Goal: Task Accomplishment & Management: Complete application form

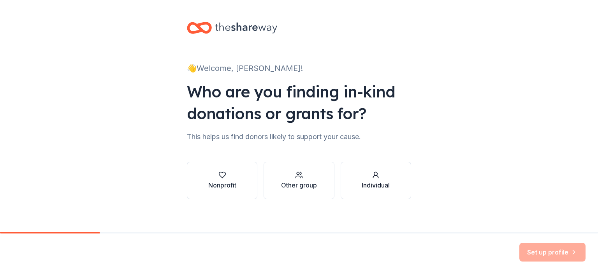
click at [396, 185] on button "Individual" at bounding box center [376, 180] width 71 height 37
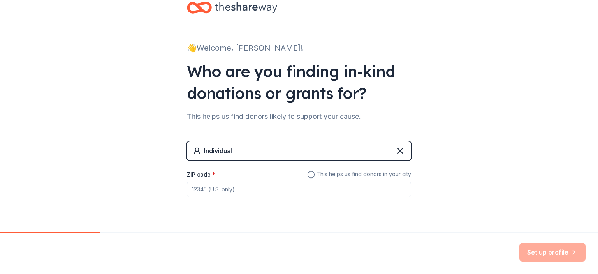
scroll to position [38, 0]
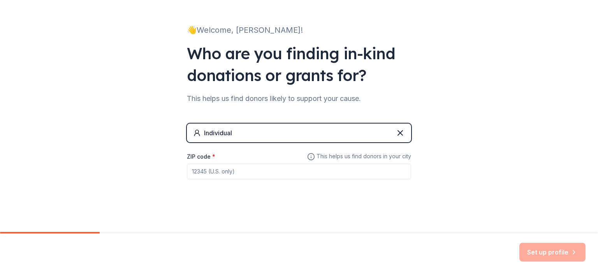
click at [246, 172] on input "ZIP code *" at bounding box center [299, 172] width 224 height 16
type input "96032"
click at [531, 249] on button "Set up profile" at bounding box center [553, 252] width 66 height 19
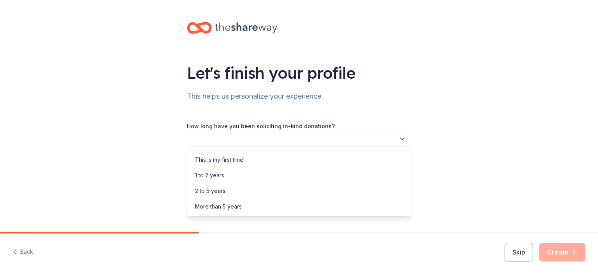
click at [400, 137] on icon "button" at bounding box center [403, 139] width 8 height 8
click at [295, 192] on div "2 to 5 years" at bounding box center [299, 191] width 221 height 16
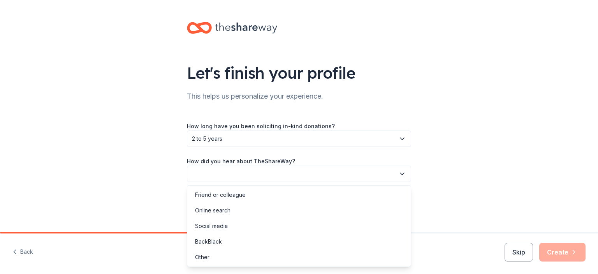
click at [403, 173] on icon "button" at bounding box center [403, 174] width 8 height 8
click at [307, 204] on div "Online search" at bounding box center [299, 211] width 221 height 16
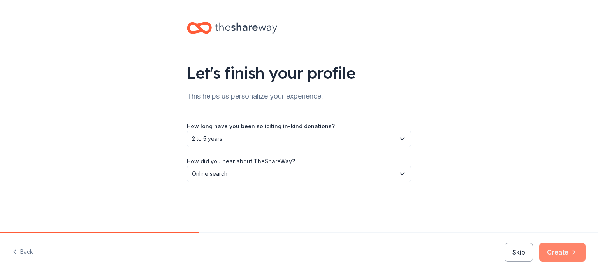
click at [582, 251] on button "Create" at bounding box center [563, 252] width 46 height 19
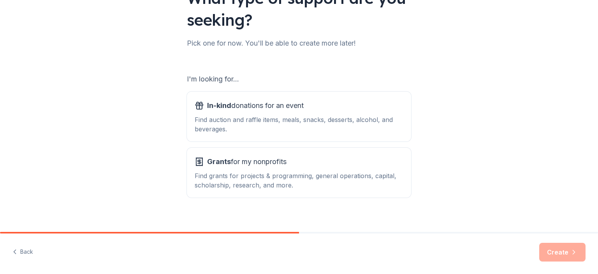
scroll to position [78, 0]
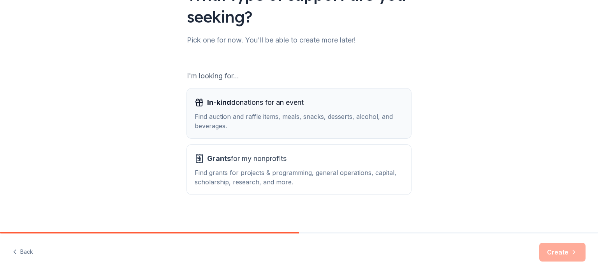
click at [298, 113] on div "Find auction and raffle items, meals, snacks, desserts, alcohol, and beverages." at bounding box center [299, 121] width 209 height 19
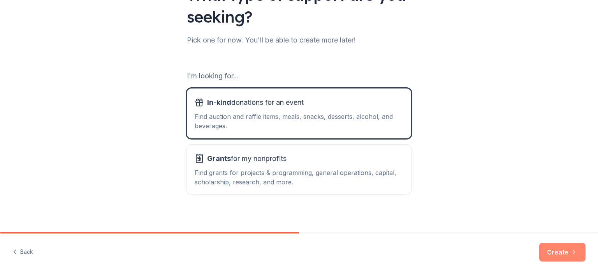
click at [561, 251] on button "Create" at bounding box center [563, 252] width 46 height 19
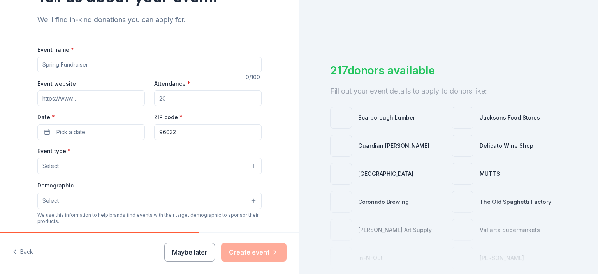
scroll to position [78, 0]
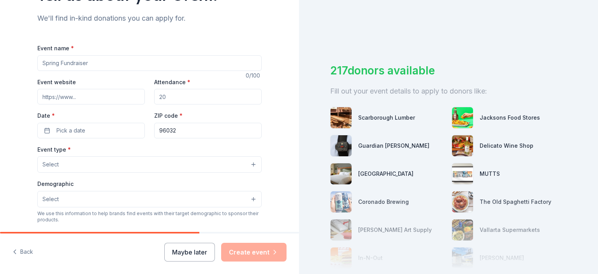
click at [122, 65] on input "Event name *" at bounding box center [149, 63] width 224 height 16
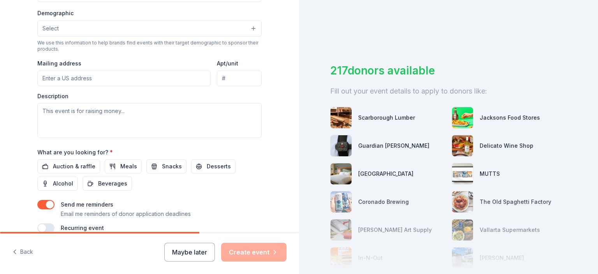
scroll to position [248, 0]
